Goal: Go to known website: Access a specific website the user already knows

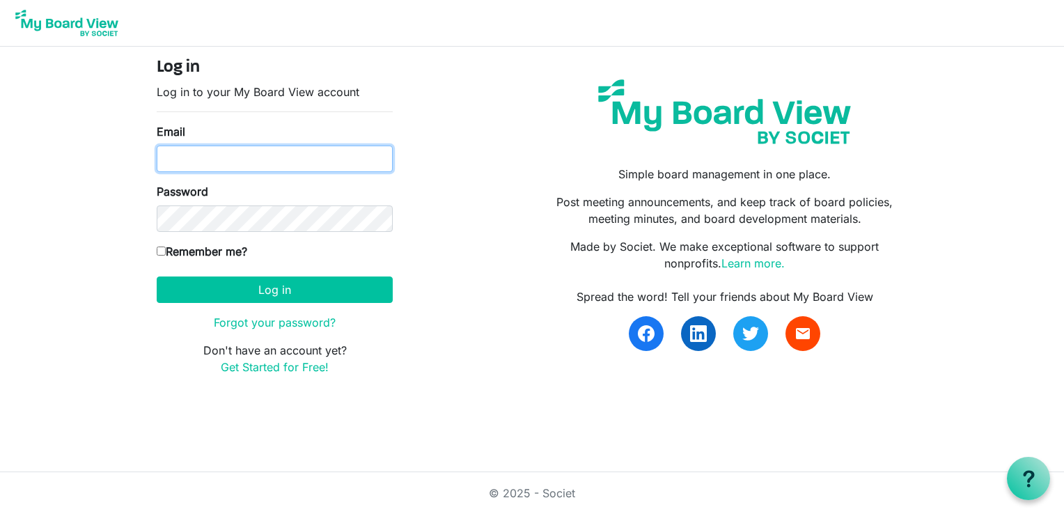
type input "[EMAIL_ADDRESS][DOMAIN_NAME]"
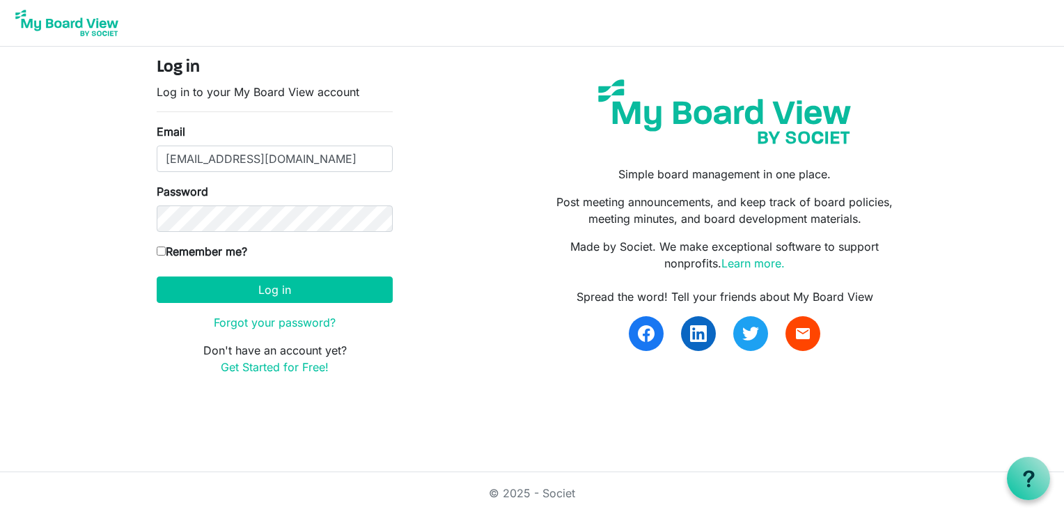
click at [162, 249] on input "Remember me?" at bounding box center [161, 250] width 9 height 9
checkbox input "true"
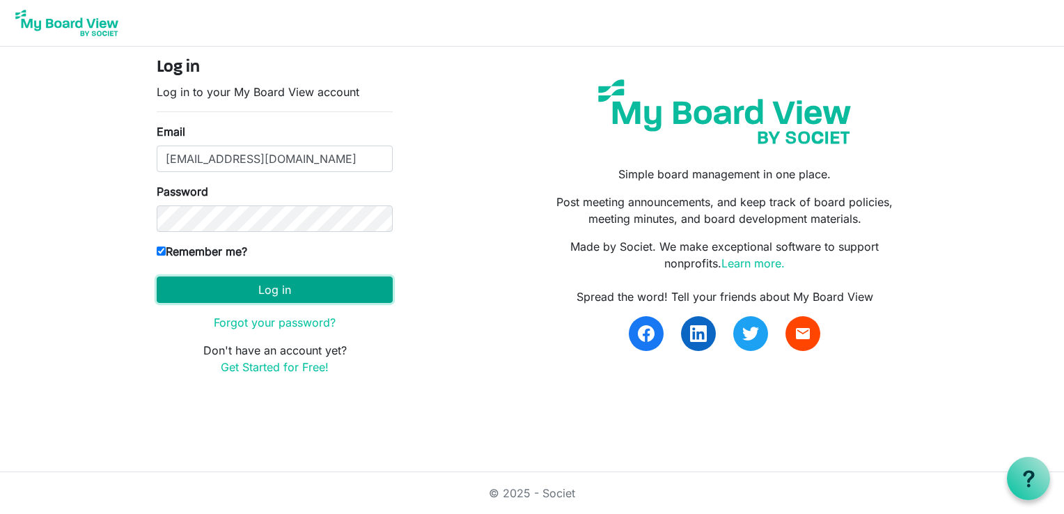
click at [284, 283] on button "Log in" at bounding box center [275, 289] width 236 height 26
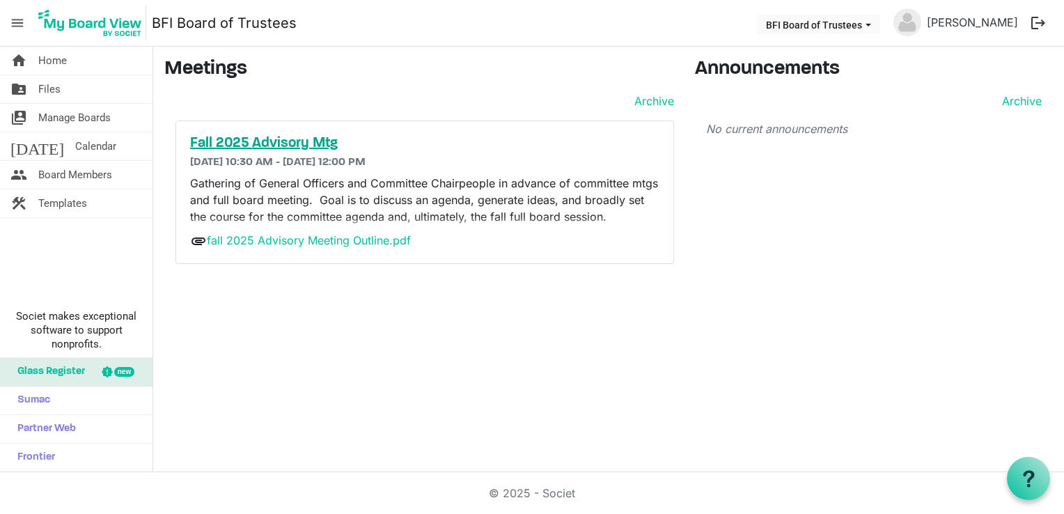
click at [315, 138] on h5 "Fall 2025 Advisory Mtg" at bounding box center [424, 143] width 469 height 17
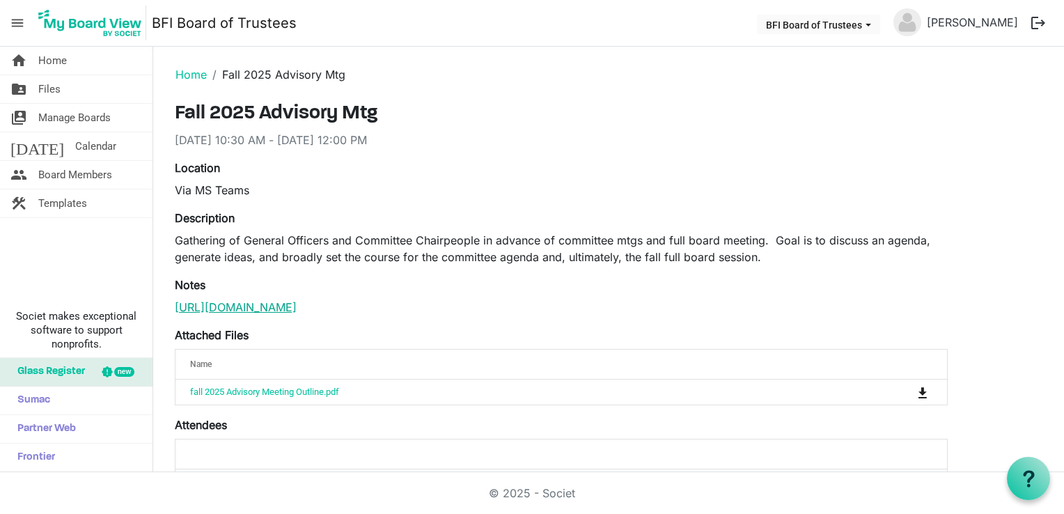
click at [278, 314] on link "https://teams.microsoft.com/l/meetup-join/19%3ameeting_ZGI0N2M0YzQtNTI2Yi00Yzdh…" at bounding box center [236, 307] width 122 height 14
